Goal: Task Accomplishment & Management: Complete application form

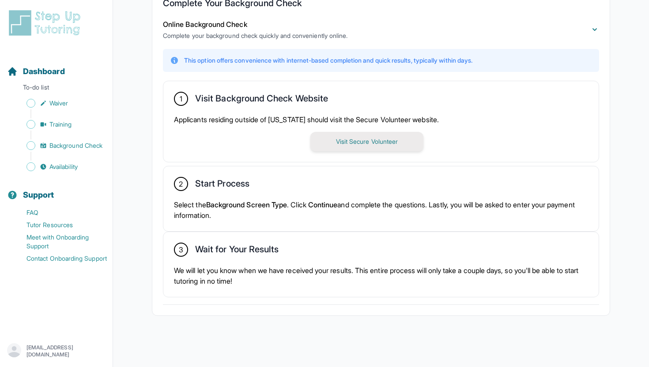
scroll to position [193, 0]
click at [371, 142] on button "Visit Secure Volunteer" at bounding box center [366, 140] width 113 height 19
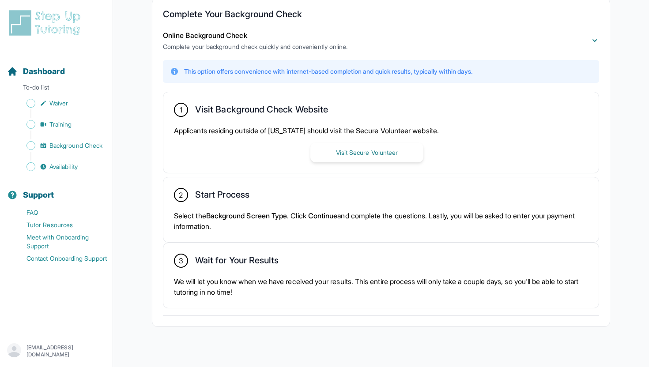
scroll to position [135, 0]
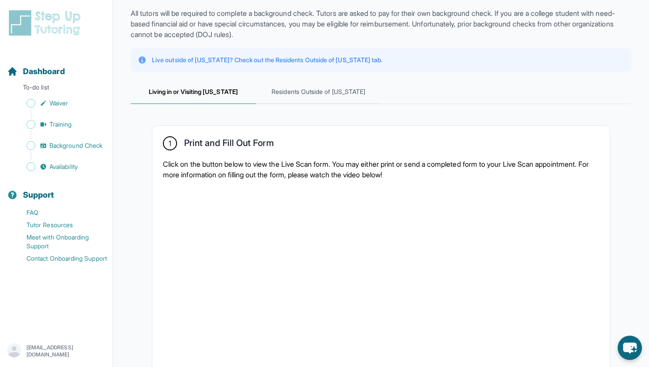
scroll to position [58, 0]
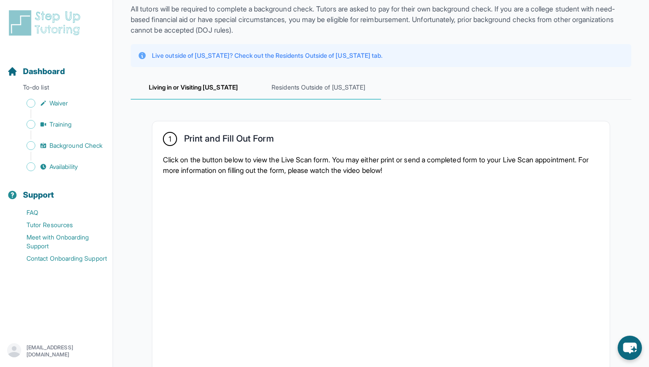
click at [302, 86] on span "Residents Outside of [US_STATE]" at bounding box center [318, 88] width 125 height 24
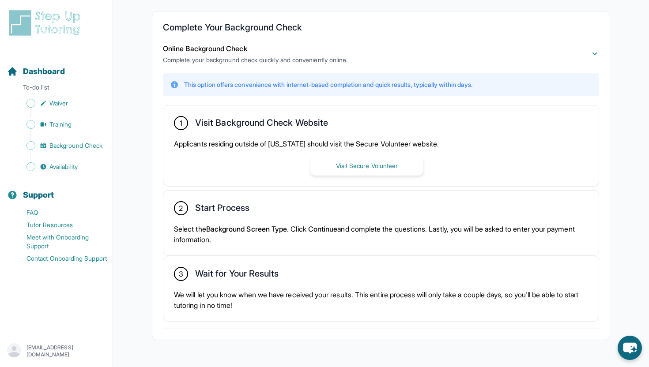
scroll to position [193, 0]
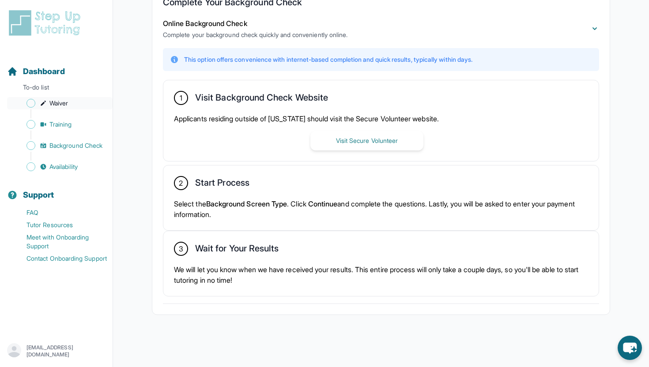
click at [52, 104] on span "Waiver" at bounding box center [58, 103] width 19 height 9
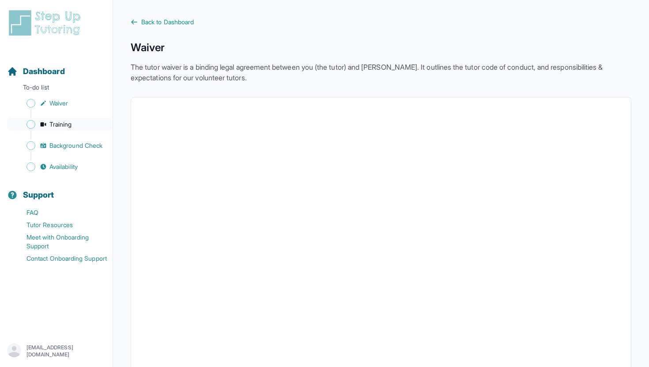
click at [51, 123] on span "Training" at bounding box center [60, 124] width 23 height 9
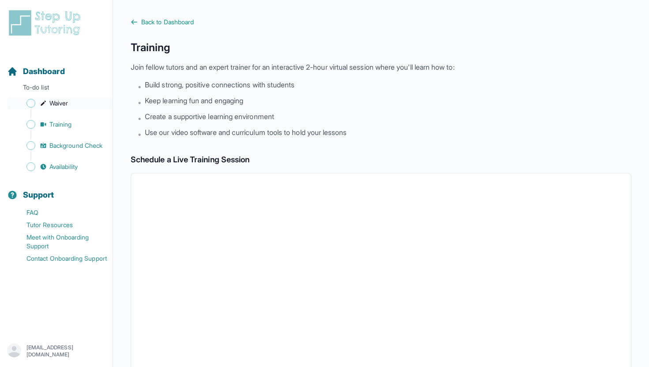
click at [52, 101] on span "Waiver" at bounding box center [58, 103] width 19 height 9
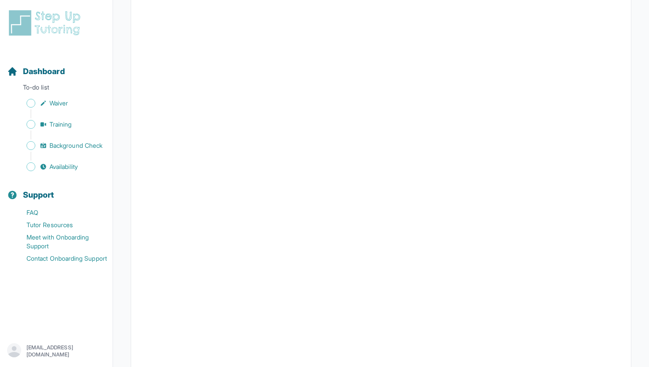
scroll to position [1190, 0]
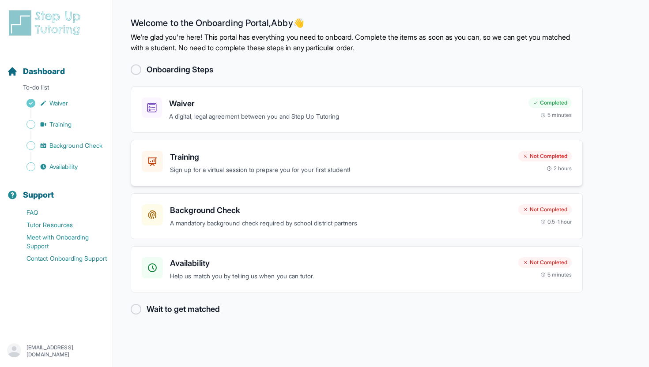
click at [509, 170] on p "Sign up for a virtual session to prepare you for your first student!" at bounding box center [340, 170] width 341 height 10
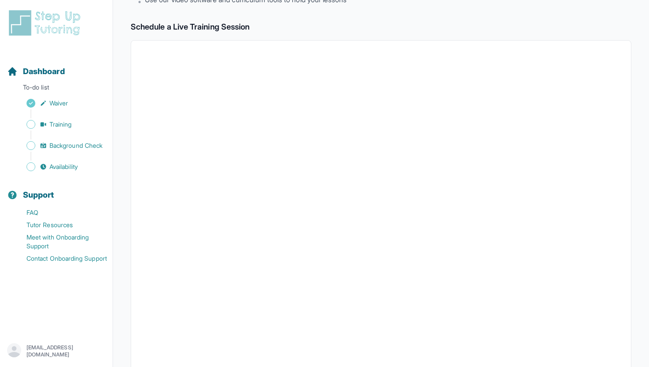
scroll to position [129, 0]
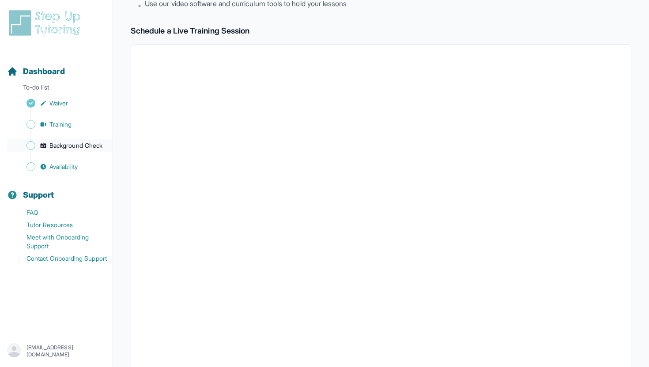
click at [67, 147] on span "Background Check" at bounding box center [75, 145] width 53 height 9
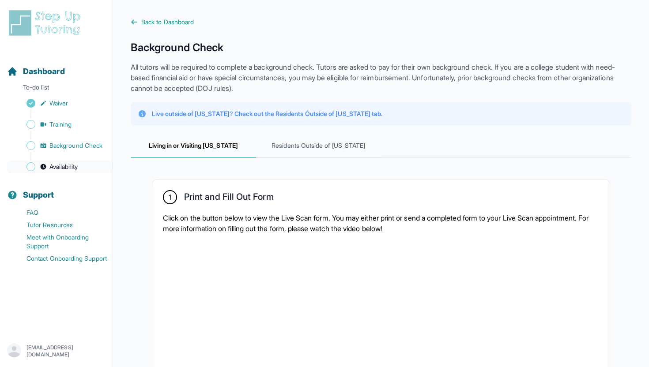
click at [68, 170] on span "Availability" at bounding box center [63, 166] width 28 height 9
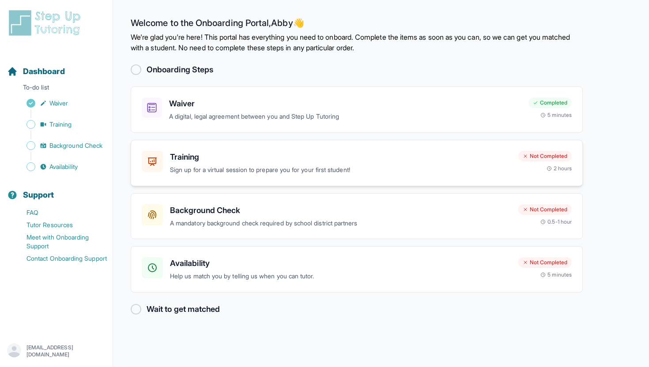
click at [282, 170] on p "Sign up for a virtual session to prepare you for your first student!" at bounding box center [340, 170] width 341 height 10
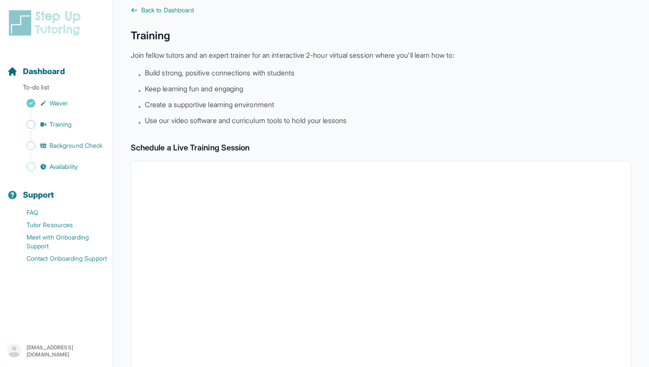
scroll to position [10, 0]
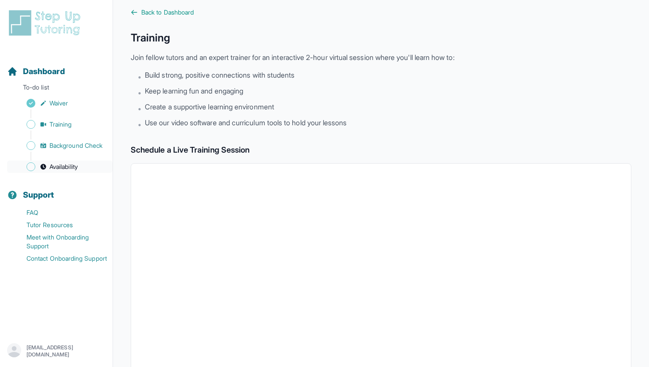
click at [76, 165] on span "Availability" at bounding box center [63, 166] width 28 height 9
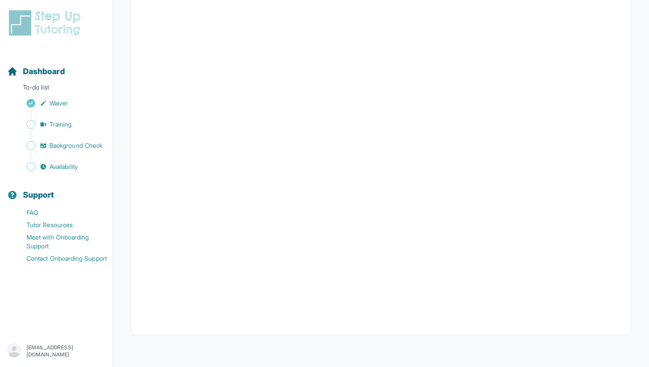
scroll to position [146, 0]
click at [66, 169] on span "Availability" at bounding box center [63, 166] width 28 height 9
click at [76, 144] on span "Background Check" at bounding box center [75, 145] width 53 height 9
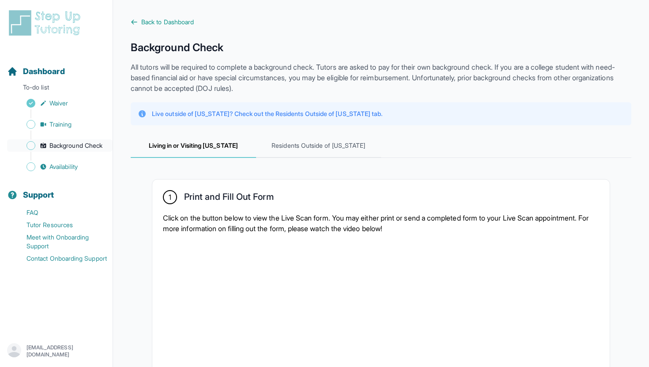
click at [71, 142] on span "Background Check" at bounding box center [75, 145] width 53 height 9
click at [63, 121] on span "Training" at bounding box center [60, 124] width 23 height 9
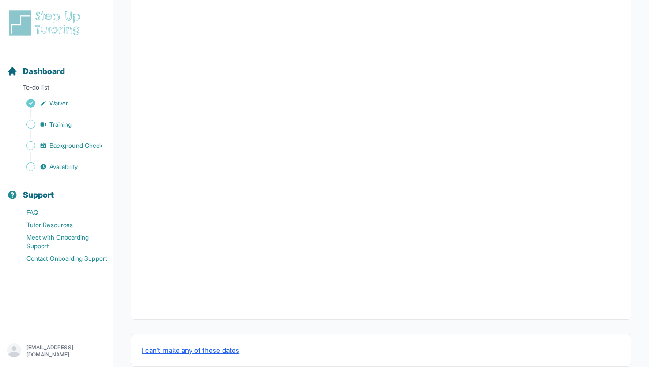
scroll to position [250, 0]
